Goal: Task Accomplishment & Management: Manage account settings

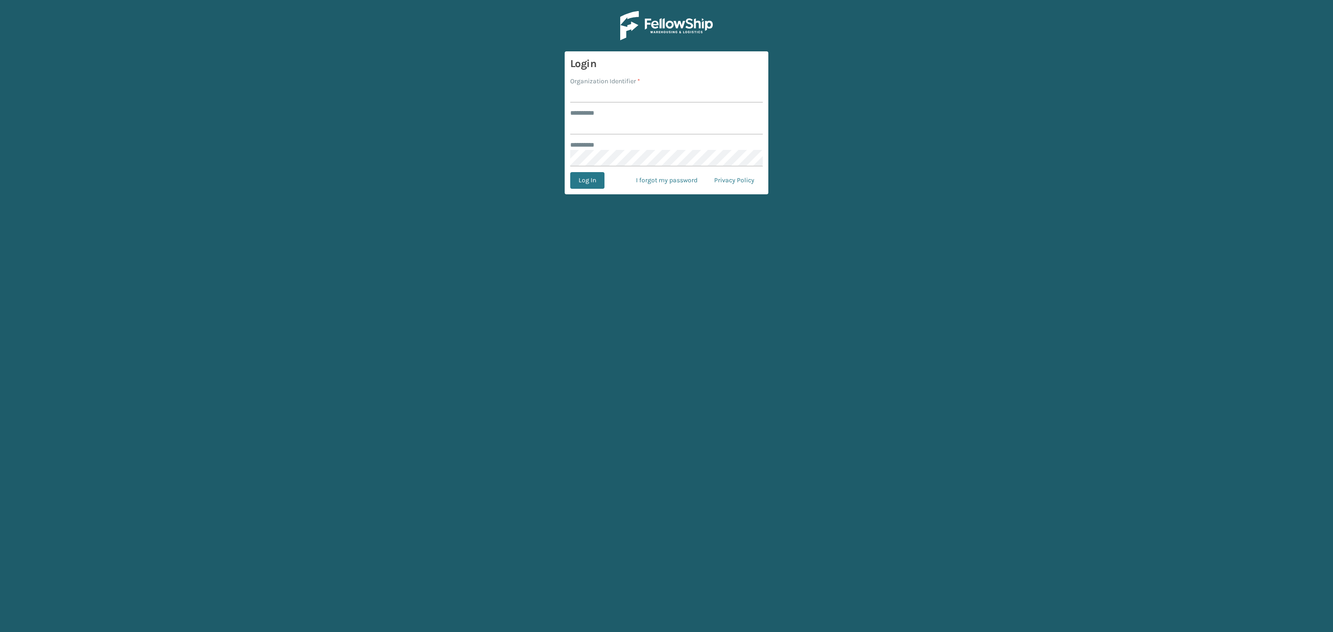
type input "*****"
click at [647, 96] on input "Organization Identifier *" at bounding box center [666, 94] width 193 height 17
type input "SleepGeekz"
click at [575, 189] on form "Login Organization Identifier * SleepGeekz ******** * ***** ******** * Log In I…" at bounding box center [667, 122] width 204 height 143
click at [582, 181] on button "Log In" at bounding box center [587, 180] width 34 height 17
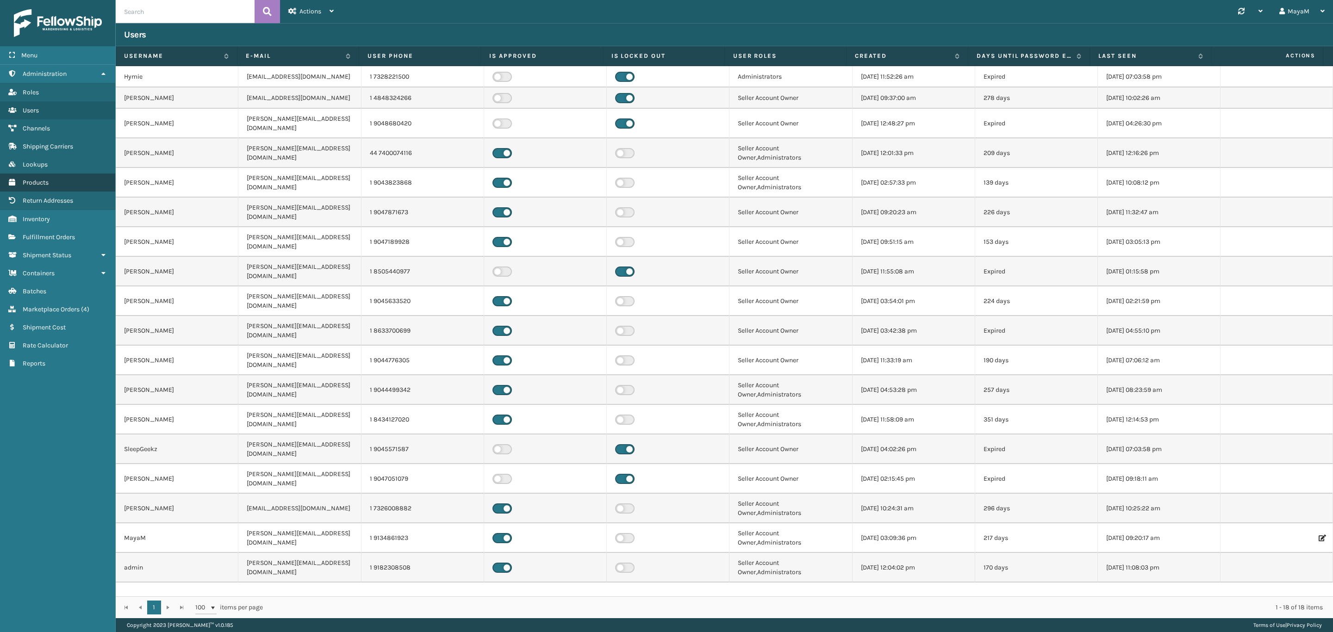
click at [42, 174] on link "Products" at bounding box center [57, 183] width 115 height 18
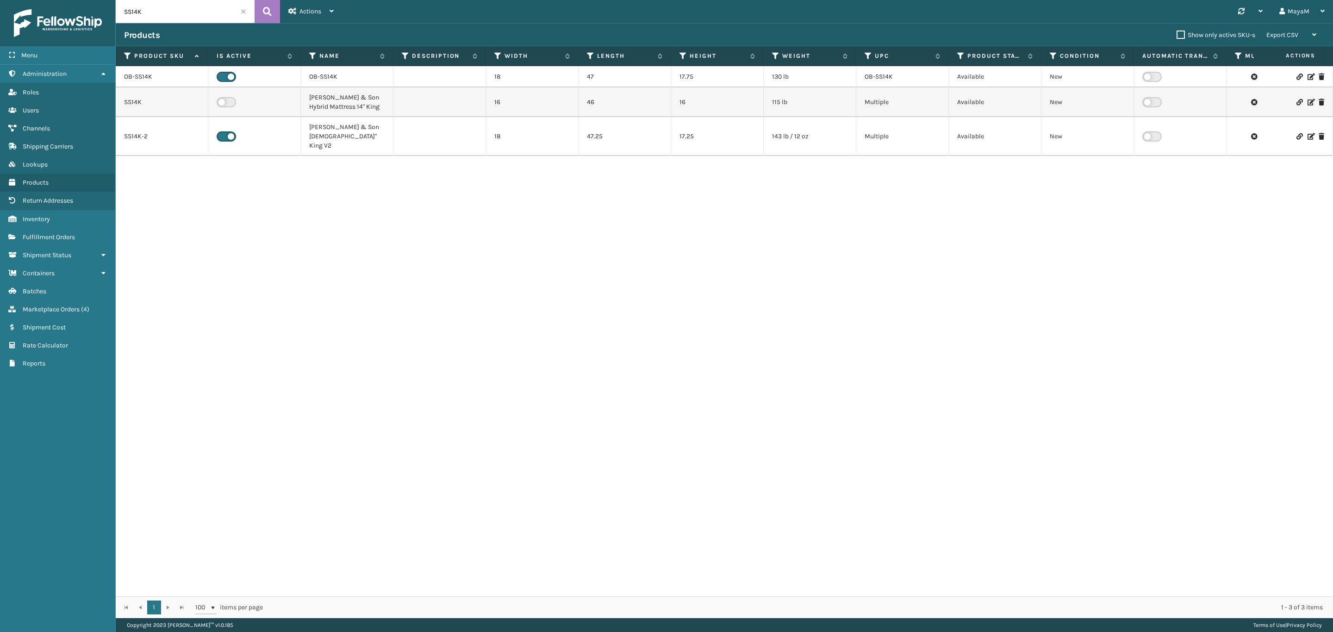
click at [148, 11] on input "SS14K" at bounding box center [185, 11] width 139 height 23
click at [149, 11] on input "SS14K" at bounding box center [185, 11] width 139 height 23
type input "CEL8TN"
click at [264, 15] on icon at bounding box center [267, 12] width 9 height 14
click at [137, 81] on link "CEL8TN" at bounding box center [135, 76] width 23 height 9
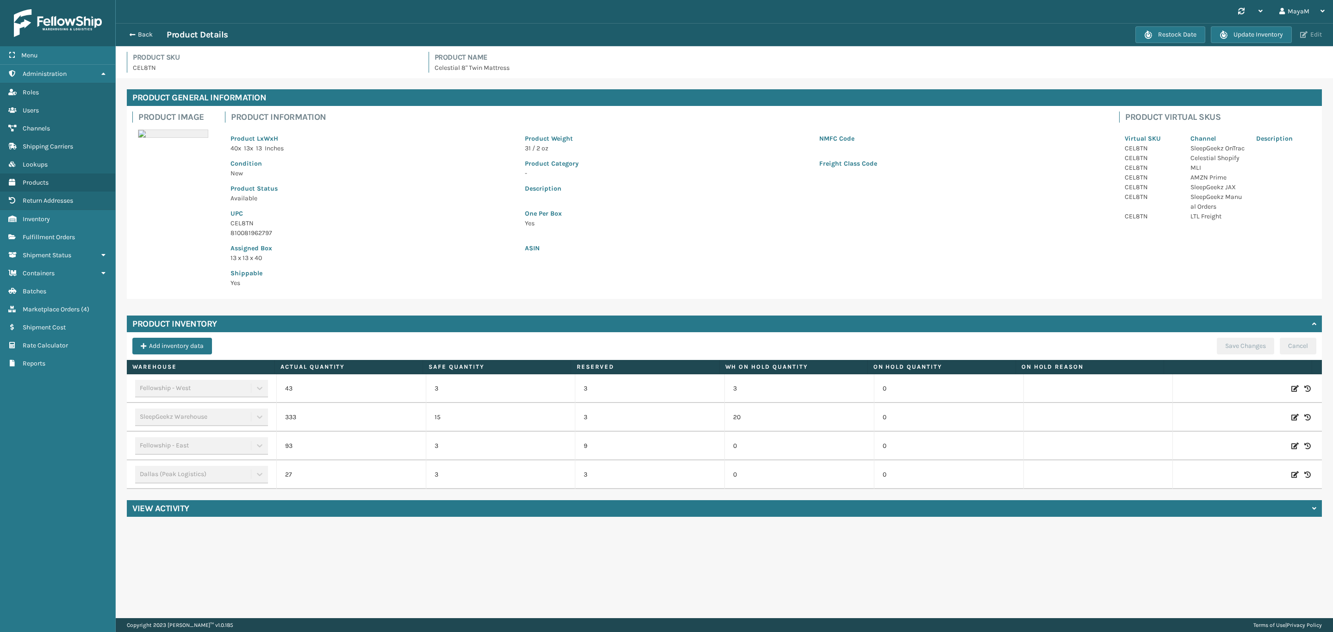
click at [1314, 37] on button "Edit" at bounding box center [1311, 35] width 27 height 8
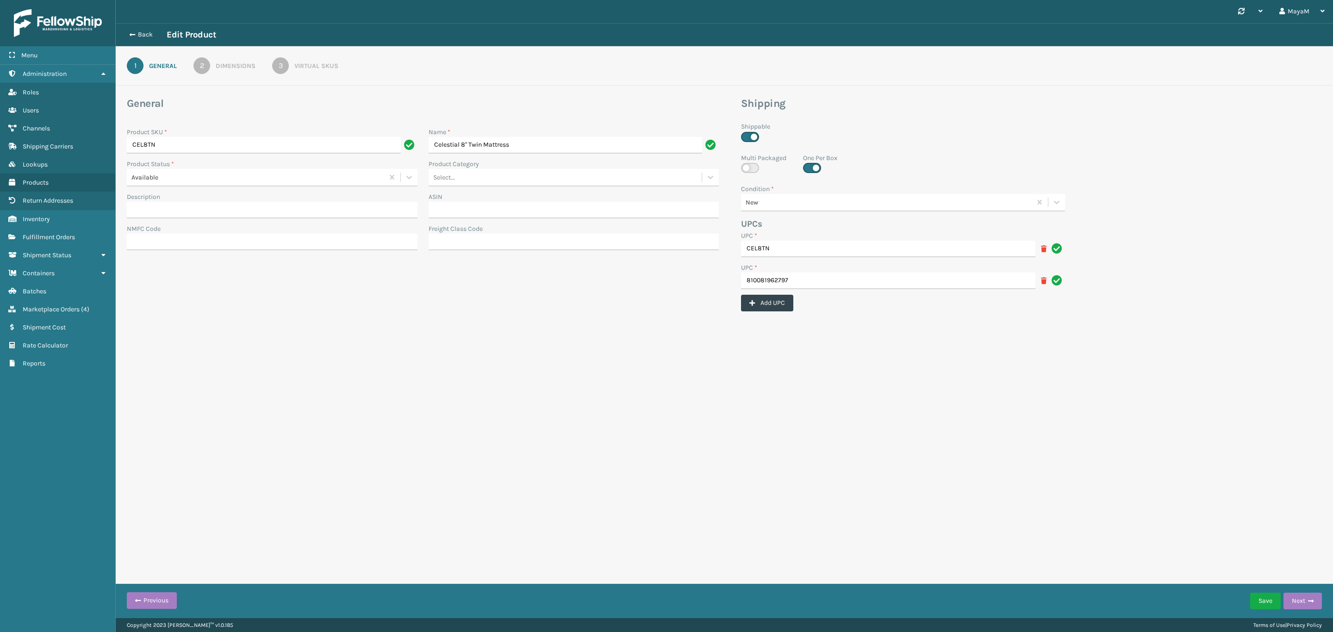
click at [237, 61] on div "Dimensions" at bounding box center [236, 66] width 40 height 10
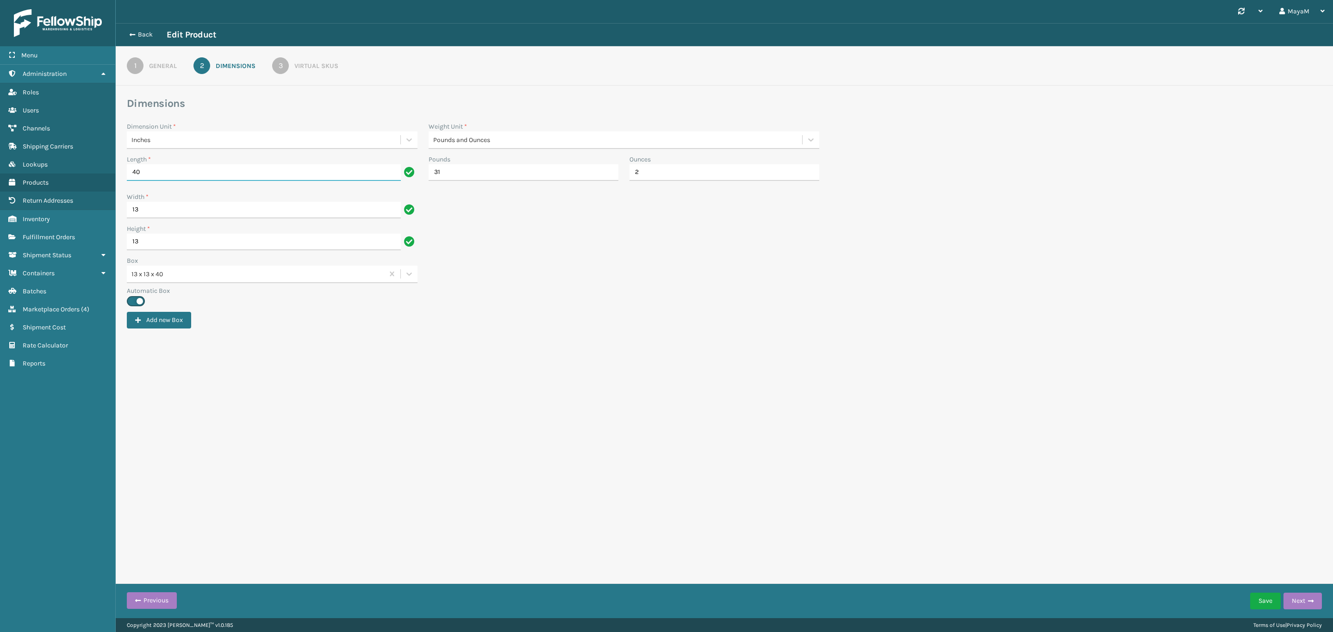
click at [179, 177] on input "40" at bounding box center [264, 172] width 274 height 17
type input "42"
click at [159, 214] on input "13" at bounding box center [264, 210] width 274 height 17
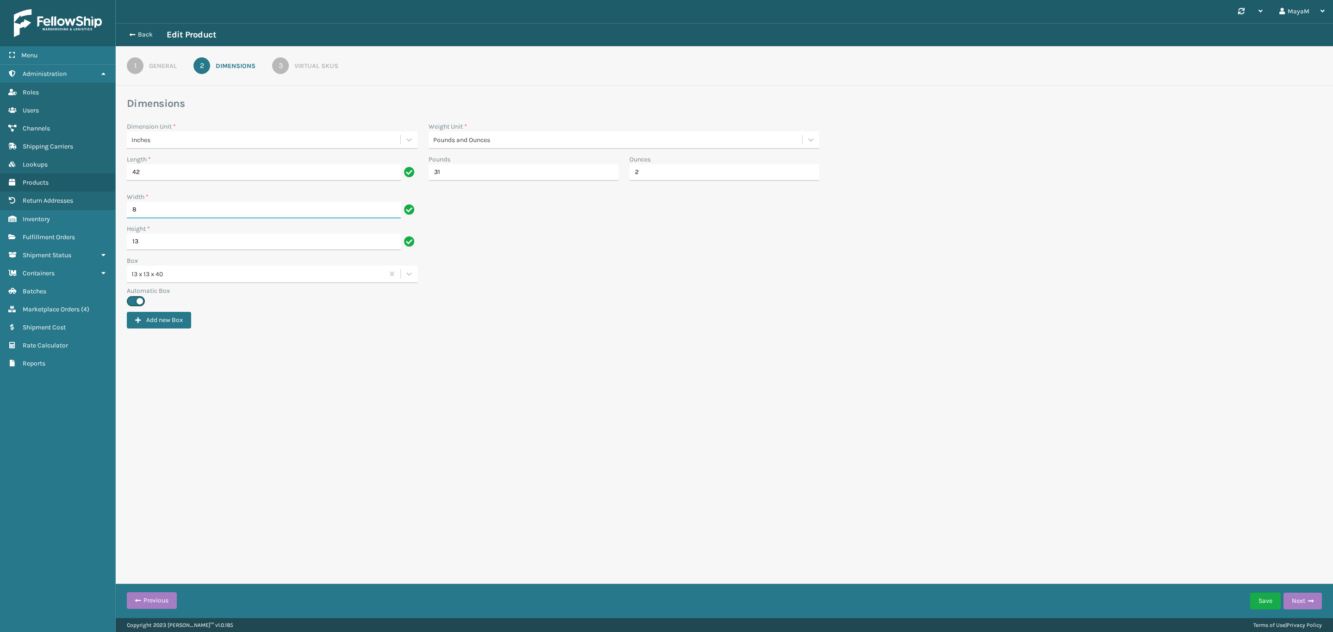
type input "8"
click at [157, 234] on input "13" at bounding box center [264, 242] width 274 height 17
type input "8"
click at [498, 177] on input "31" at bounding box center [524, 172] width 190 height 17
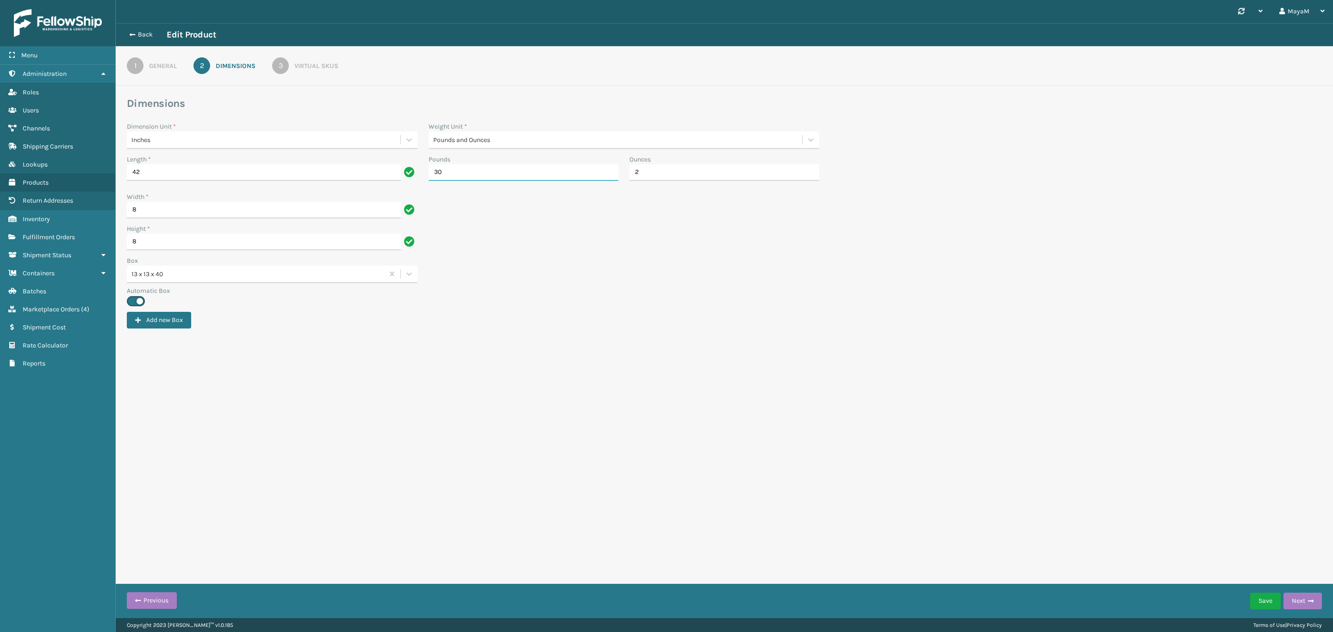
type input "30"
drag, startPoint x: 660, startPoint y: 170, endPoint x: 632, endPoint y: 178, distance: 28.9
click at [632, 176] on input "2" at bounding box center [725, 172] width 190 height 17
type input "7"
click at [760, 273] on div "Box 13 x 13 x 40" at bounding box center [724, 271] width 1206 height 30
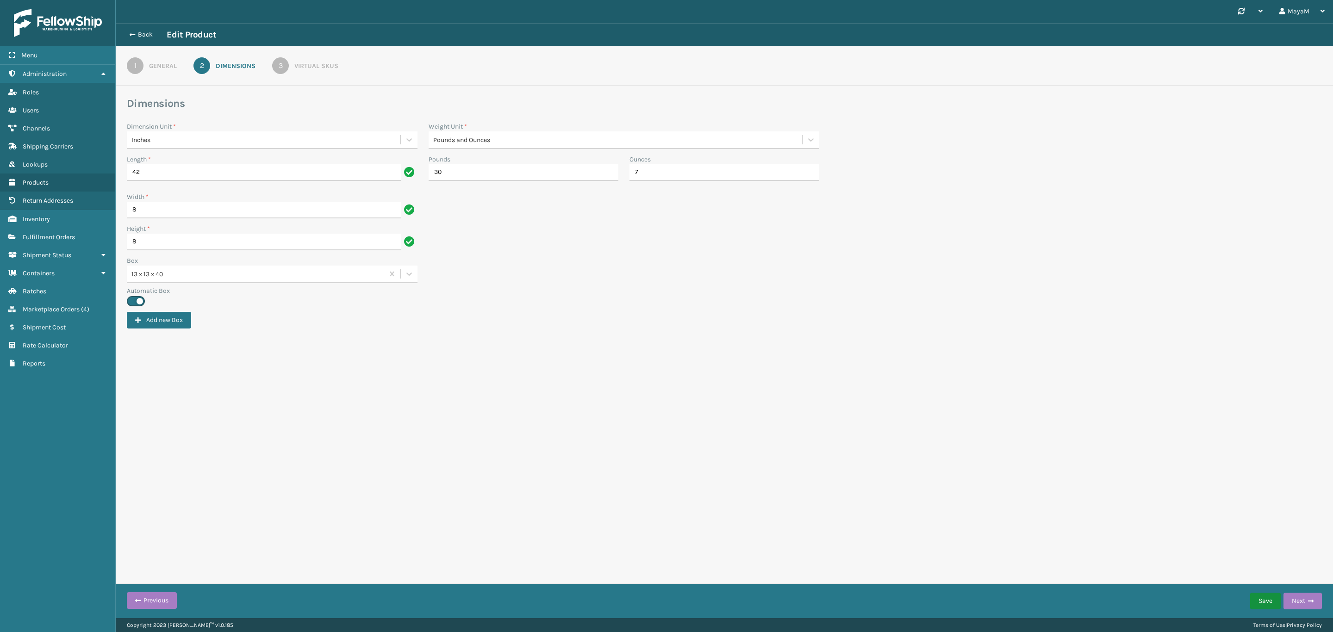
click at [1267, 607] on button "Save" at bounding box center [1265, 601] width 31 height 17
